Goal: Find specific page/section: Find specific page/section

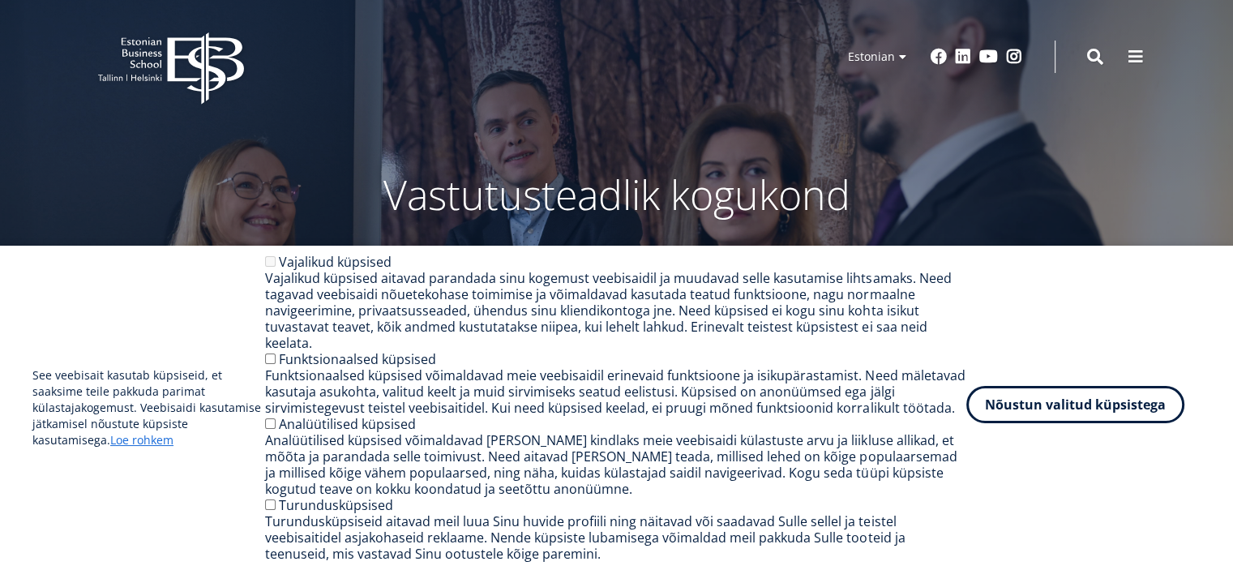
click at [1082, 422] on button "Nõustun valitud küpsistega" at bounding box center [1076, 404] width 218 height 37
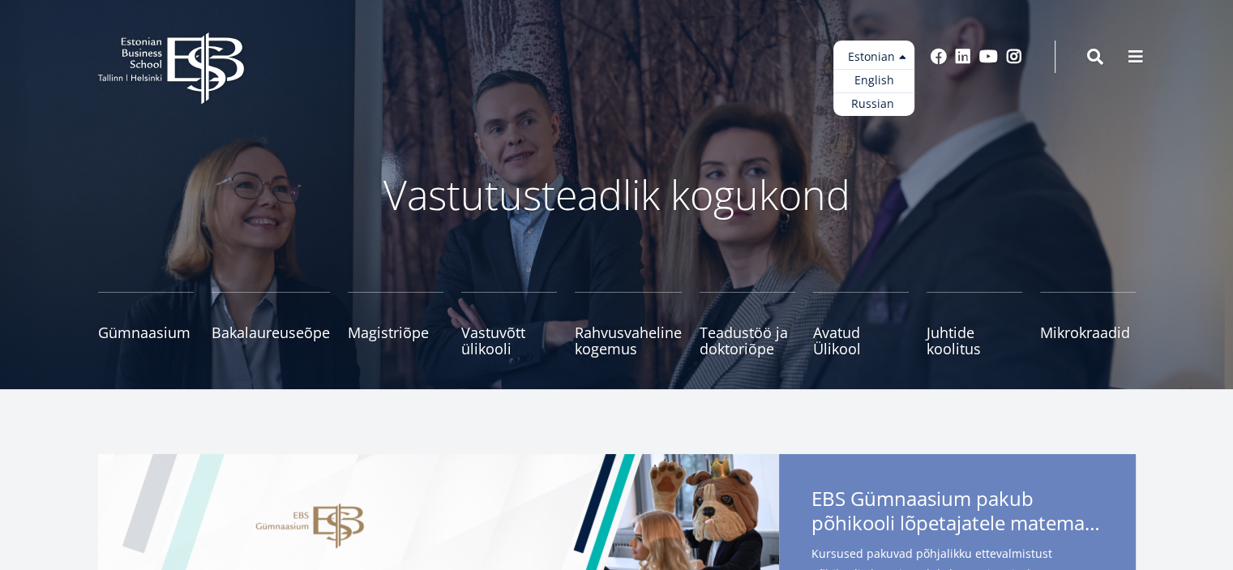
click at [902, 56] on ul "Estonian English Russian" at bounding box center [874, 78] width 81 height 75
click at [885, 77] on link "English" at bounding box center [874, 81] width 81 height 24
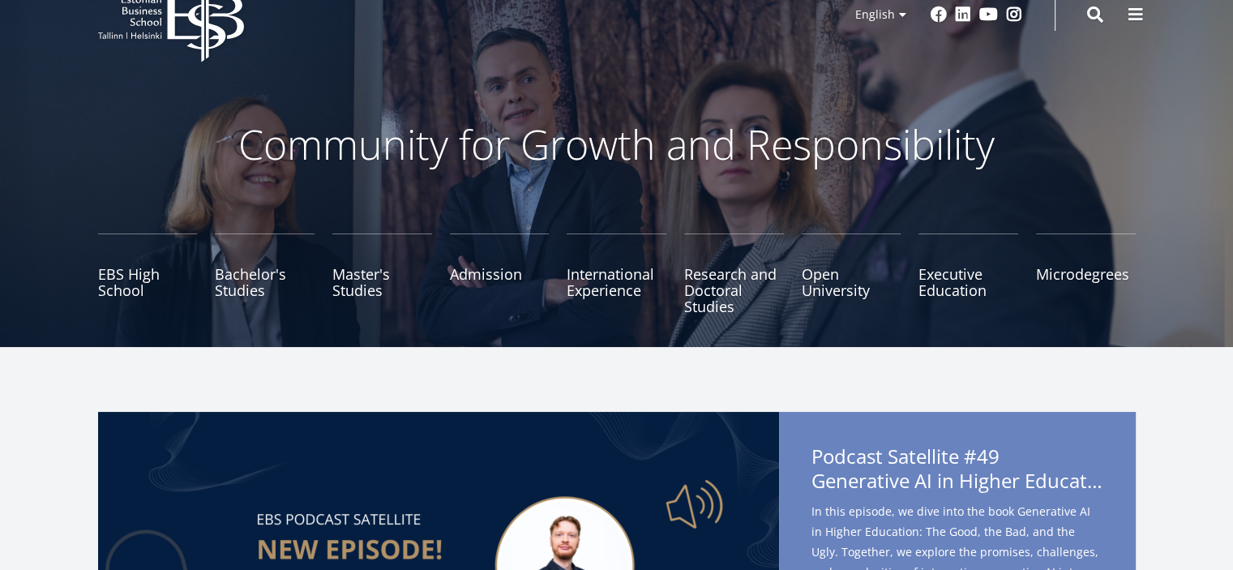
scroll to position [81, 0]
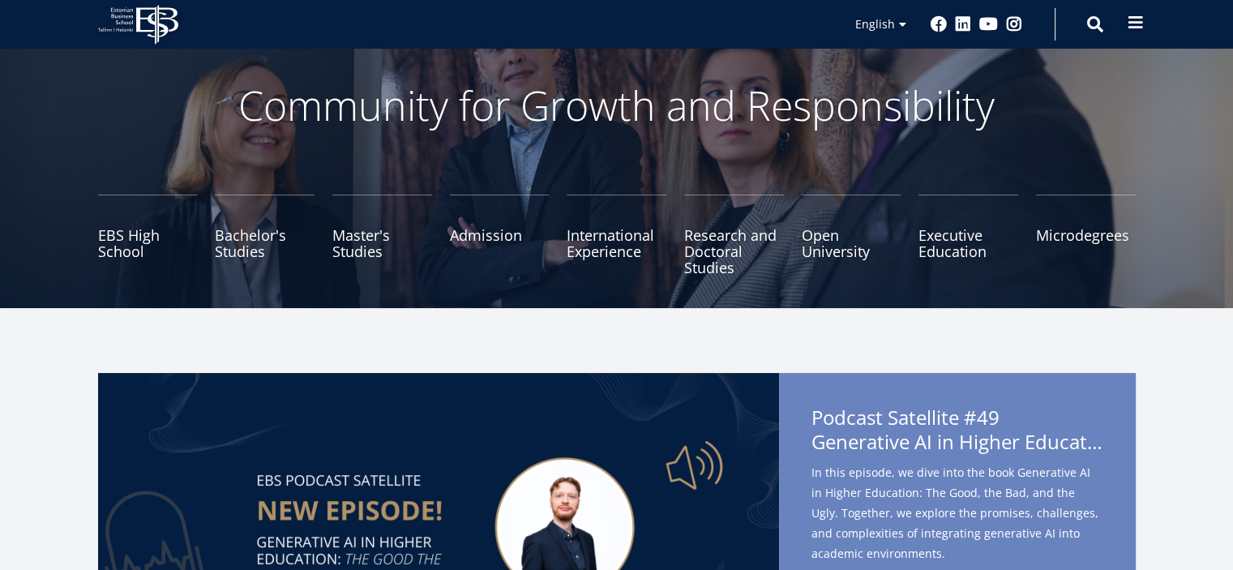
click at [1129, 24] on span at bounding box center [1136, 23] width 16 height 16
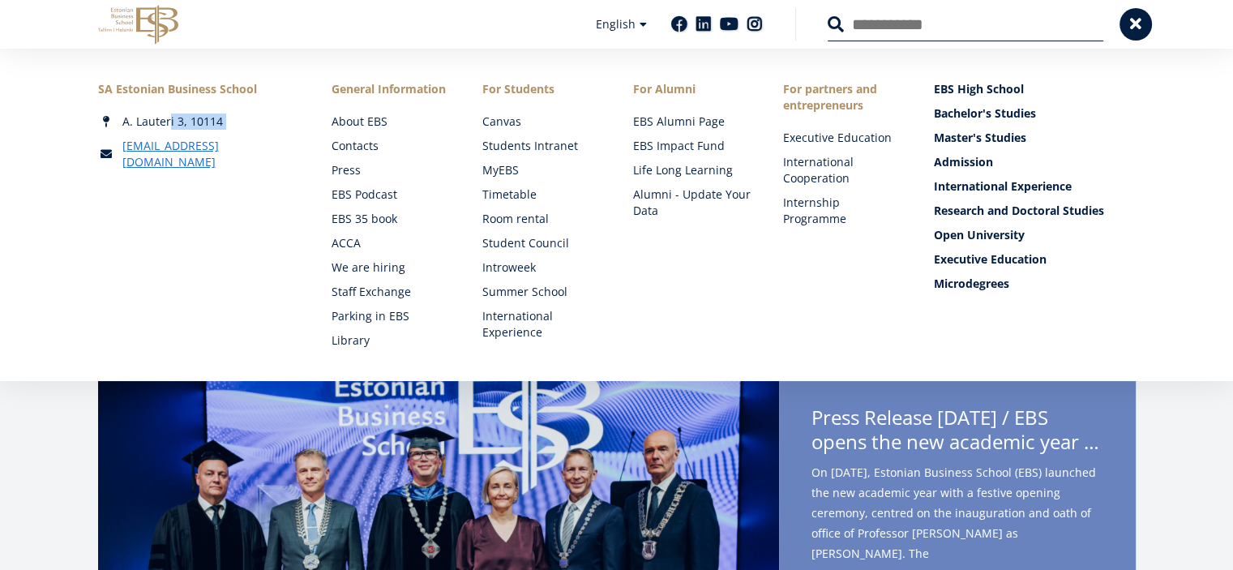
drag, startPoint x: 231, startPoint y: 122, endPoint x: 237, endPoint y: 132, distance: 11.3
click at [237, 132] on div "SA Estonian Business School A. Lauteri 3, 10114 ebs@ebs.ee" at bounding box center [199, 125] width 202 height 89
copy div "A. Lauteri 3, 10114"
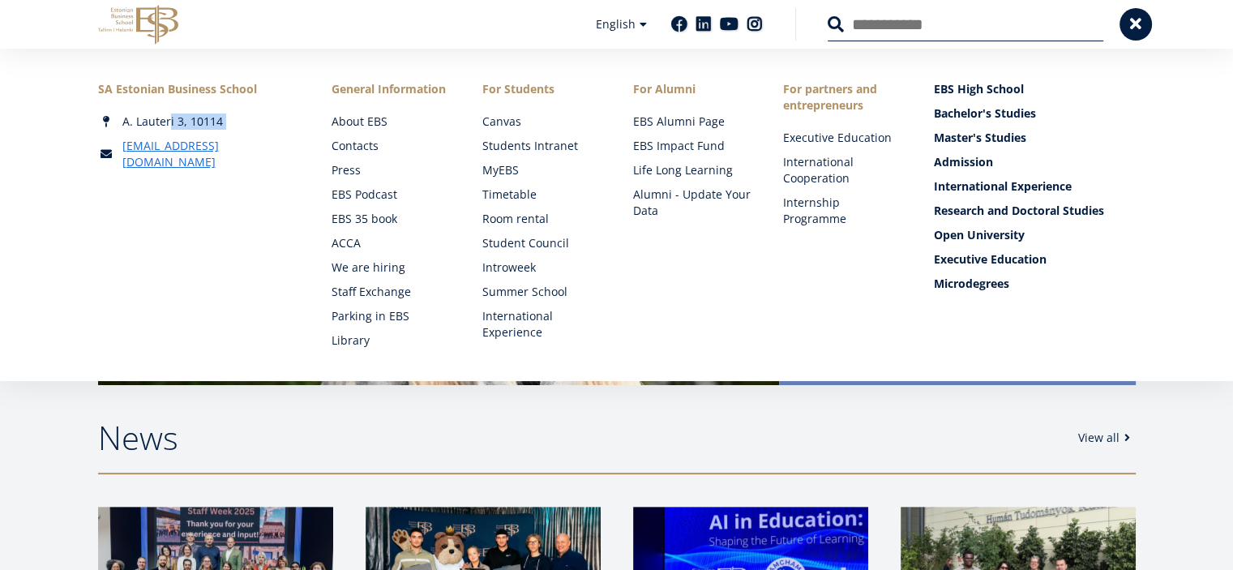
scroll to position [405, 0]
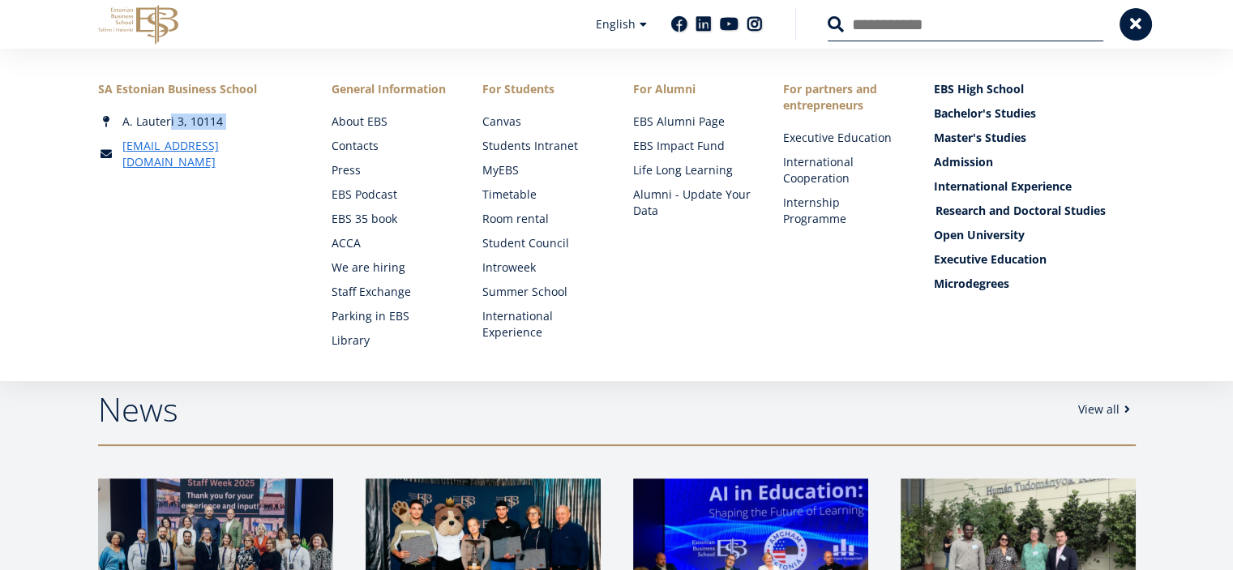
click at [970, 211] on link "Research and Doctoral Studies" at bounding box center [1037, 211] width 202 height 16
